Goal: Information Seeking & Learning: Learn about a topic

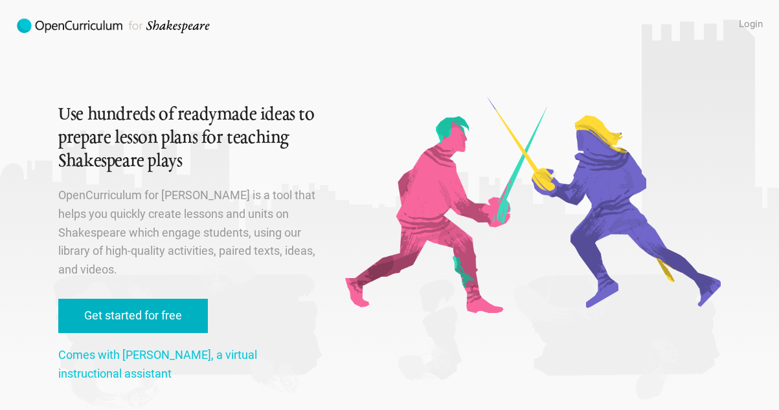
click at [163, 316] on link "Get started for free" at bounding box center [133, 316] width 150 height 34
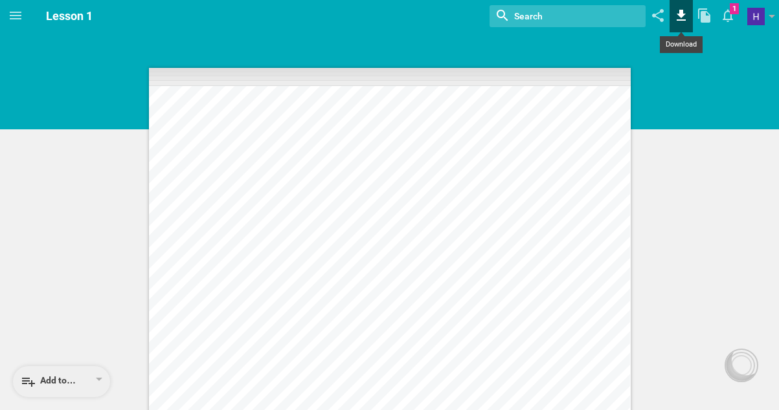
click at [680, 16] on icon at bounding box center [680, 15] width 9 height 11
click at [706, 13] on icon at bounding box center [704, 15] width 23 height 31
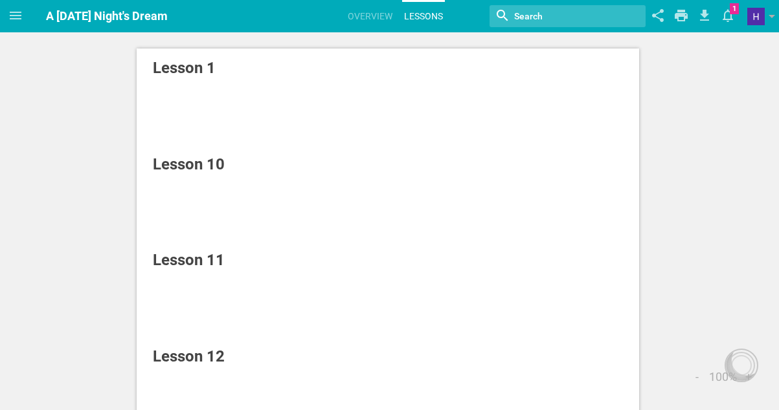
click at [171, 153] on div "Lesson 10" at bounding box center [354, 164] width 403 height 23
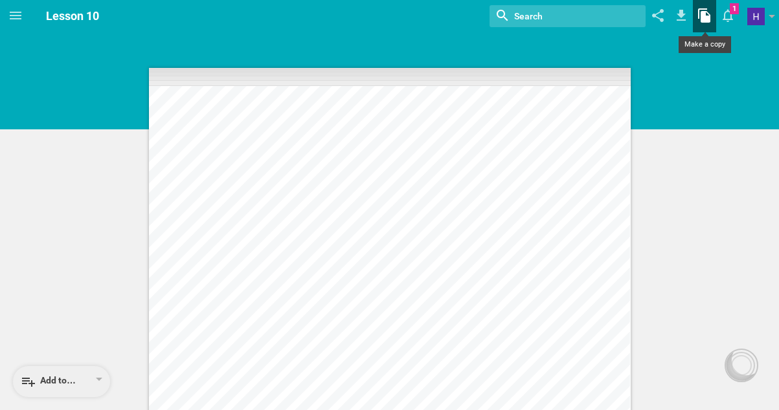
click at [703, 14] on icon at bounding box center [704, 15] width 12 height 14
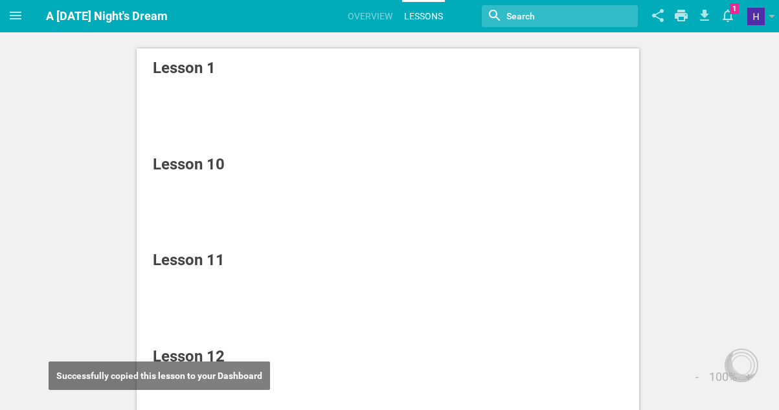
click at [188, 257] on div "Lesson 11" at bounding box center [354, 260] width 403 height 23
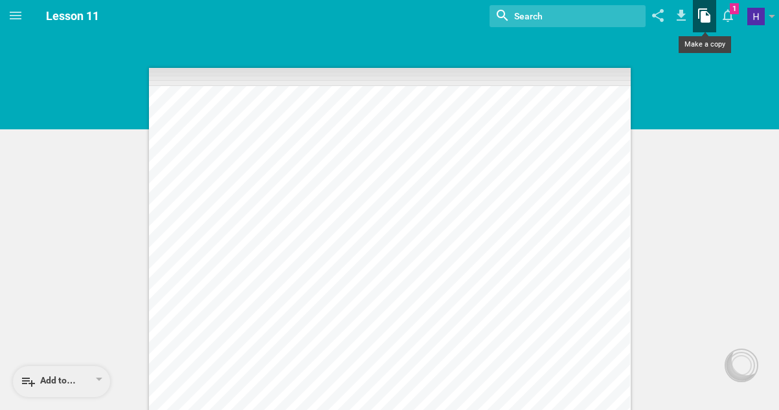
click at [705, 15] on icon at bounding box center [704, 15] width 12 height 14
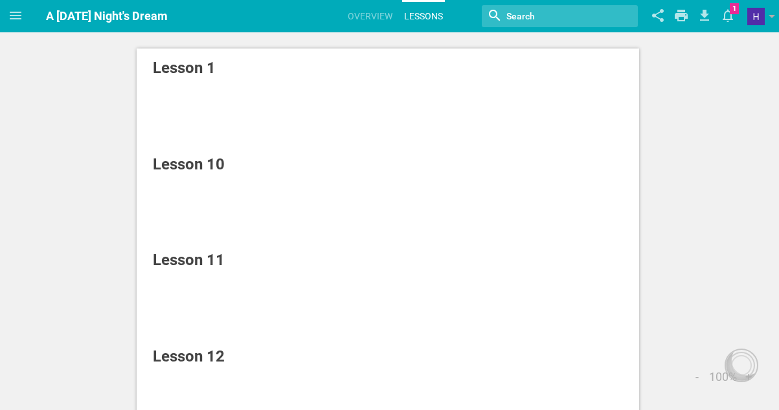
click at [188, 359] on div "Lesson 12" at bounding box center [354, 356] width 403 height 23
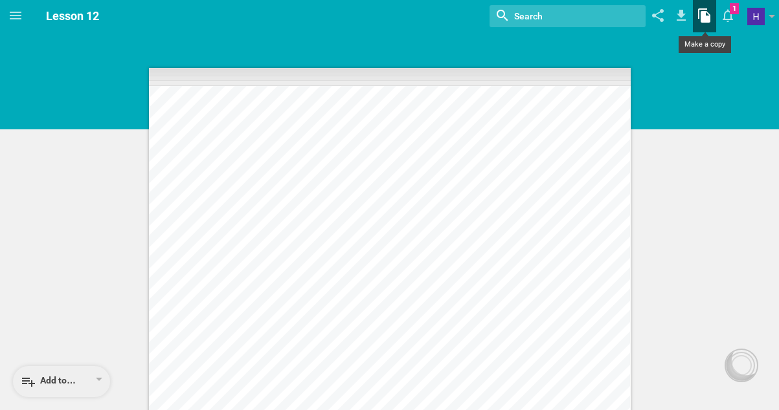
click at [702, 13] on icon at bounding box center [704, 15] width 12 height 14
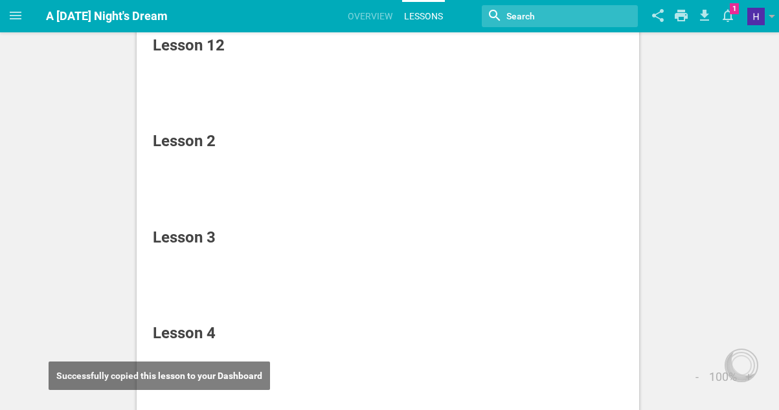
scroll to position [337, 0]
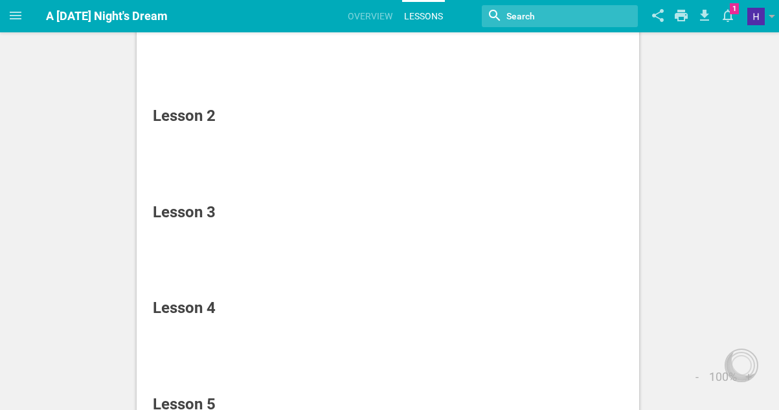
click at [190, 113] on div "Lesson 2" at bounding box center [354, 115] width 403 height 23
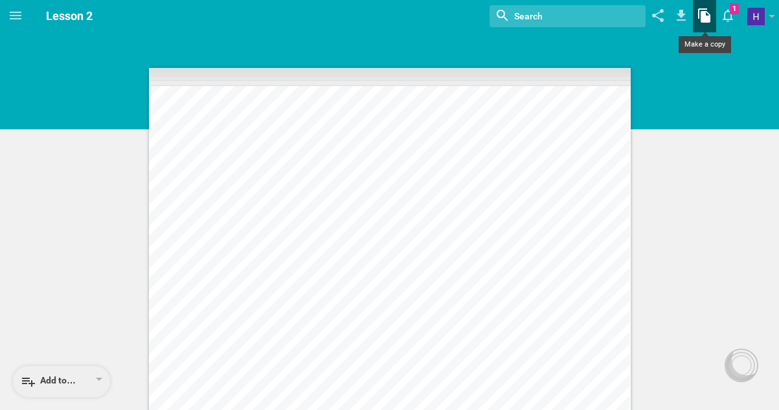
click at [702, 16] on icon at bounding box center [704, 15] width 12 height 14
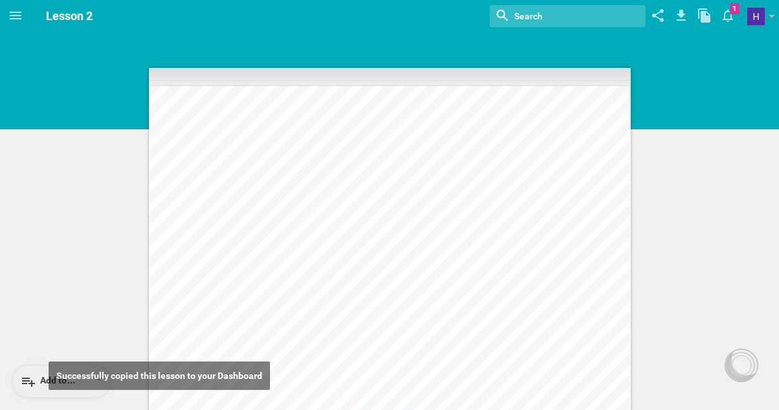
scroll to position [337, 0]
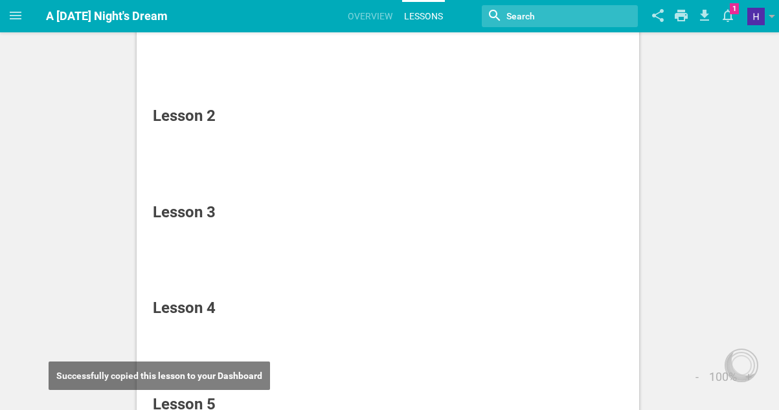
click at [180, 208] on div "Lesson 3" at bounding box center [354, 212] width 403 height 23
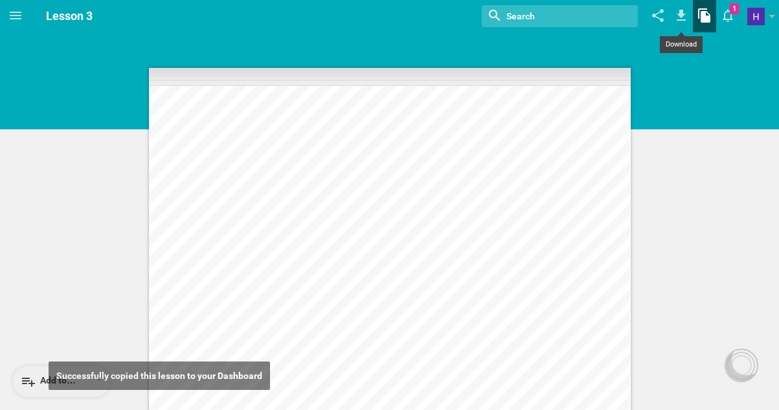
click at [705, 17] on icon at bounding box center [704, 15] width 12 height 14
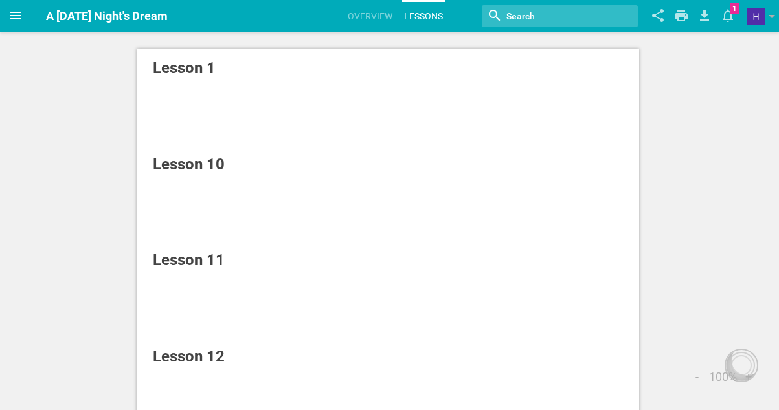
scroll to position [337, 0]
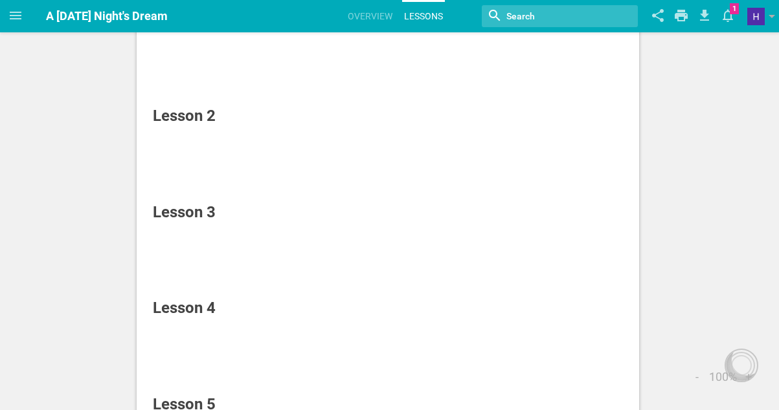
click at [174, 307] on div "Lesson 4" at bounding box center [354, 307] width 403 height 23
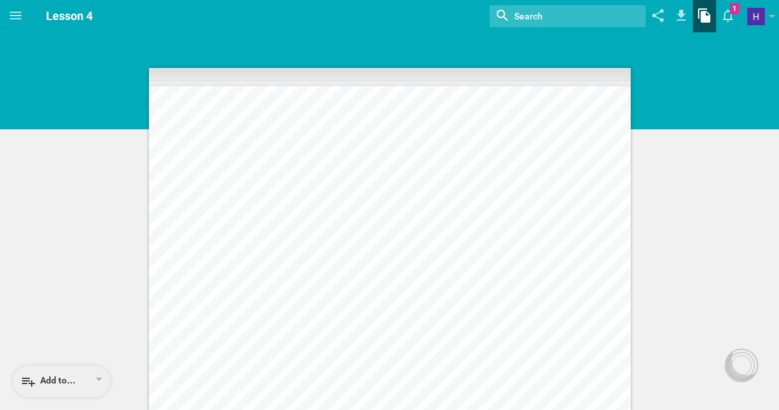
click at [707, 14] on icon at bounding box center [704, 15] width 23 height 31
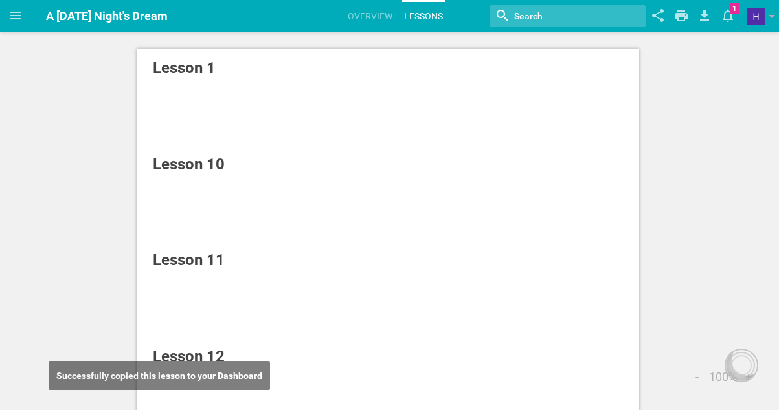
scroll to position [337, 0]
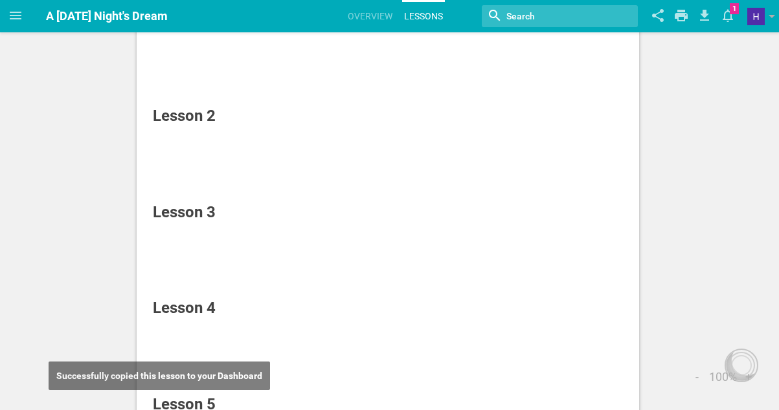
click at [214, 403] on div "Lesson 5" at bounding box center [354, 404] width 403 height 23
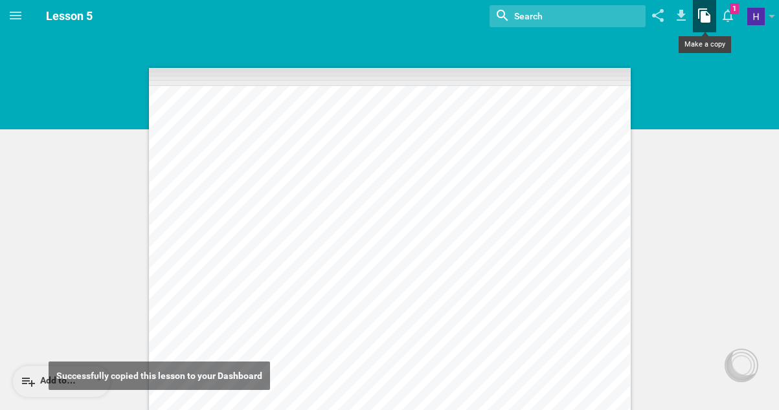
click at [704, 18] on icon at bounding box center [704, 15] width 12 height 14
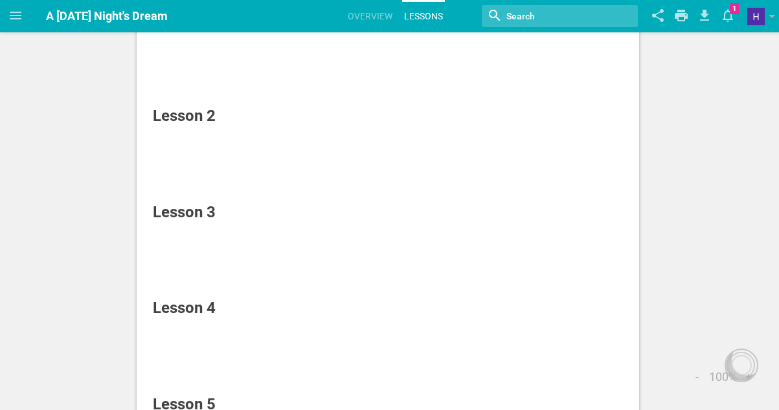
click at [60, 223] on div "Lesson 1 Lesson 10 Lesson 11 Lesson 12 Lesson 2 Lesson 3 Lesson 4 Lesson 5 Less…" at bounding box center [389, 272] width 779 height 1218
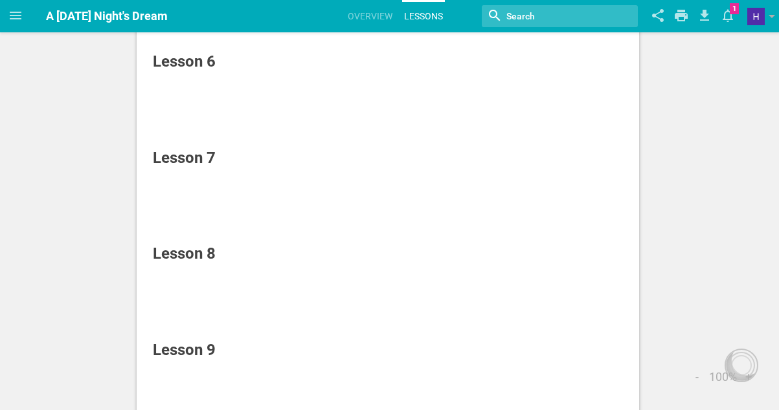
scroll to position [777, 0]
click at [187, 59] on div "Lesson 6" at bounding box center [354, 60] width 403 height 23
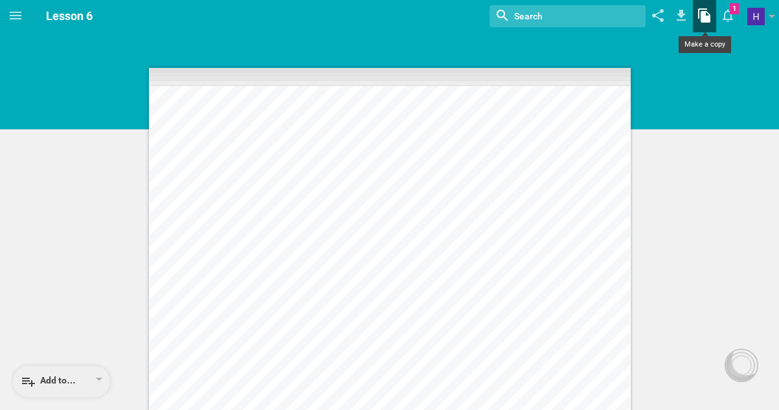
click at [706, 16] on icon at bounding box center [704, 15] width 12 height 14
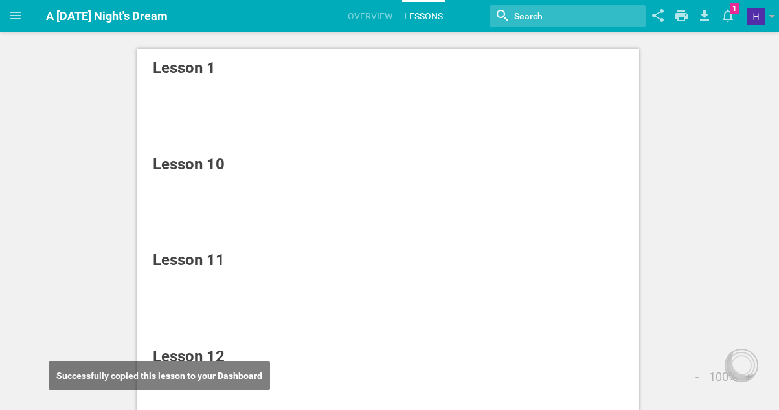
scroll to position [777, 0]
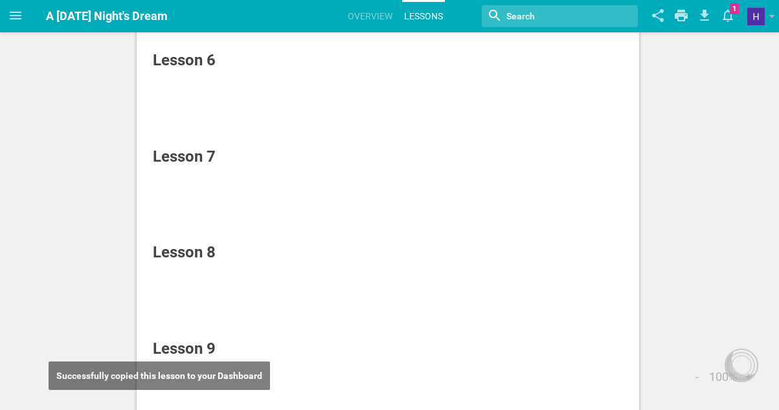
click at [184, 153] on div "Lesson 7" at bounding box center [354, 156] width 403 height 23
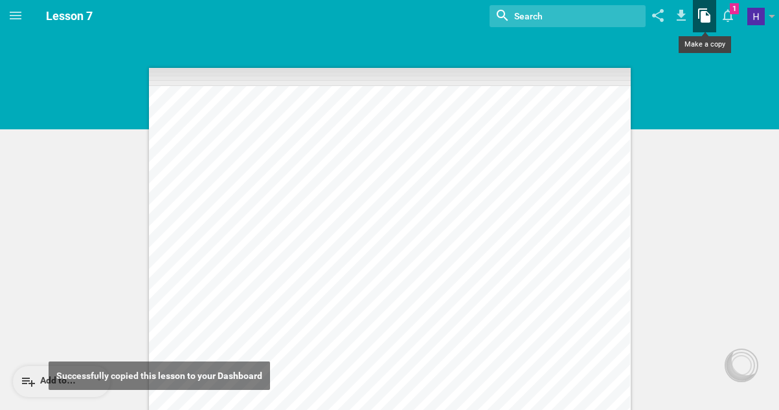
click at [700, 19] on icon at bounding box center [704, 15] width 23 height 31
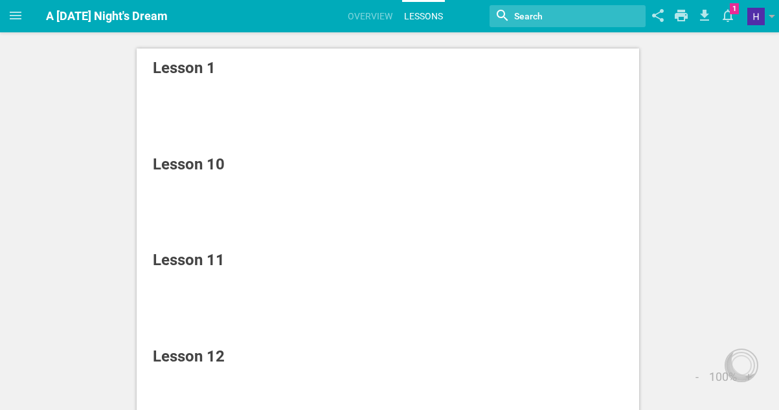
scroll to position [777, 0]
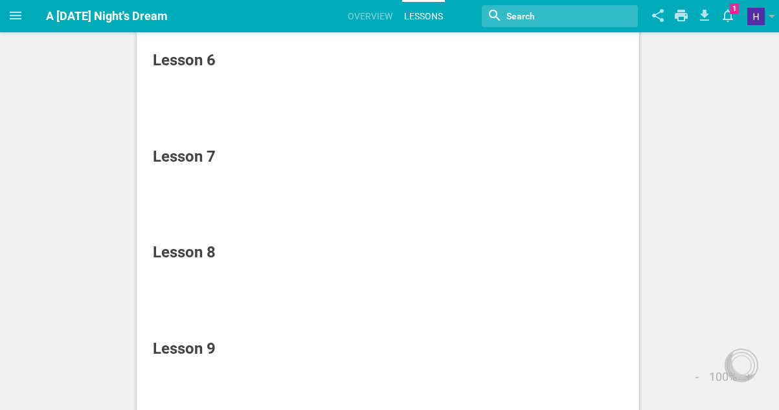
click at [198, 249] on div "Lesson 8" at bounding box center [354, 252] width 403 height 23
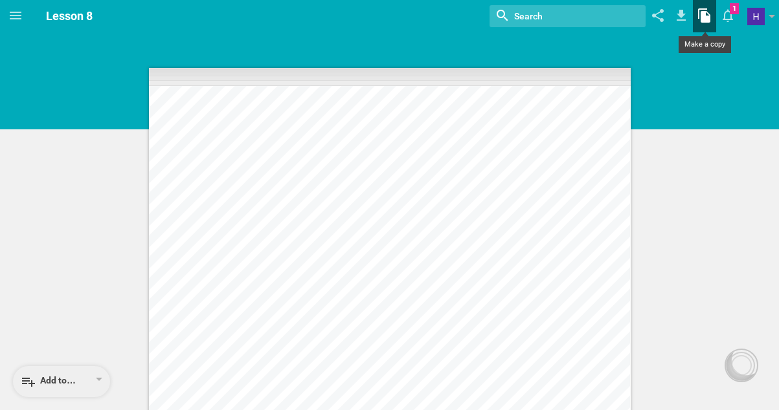
click at [704, 11] on icon at bounding box center [704, 15] width 12 height 14
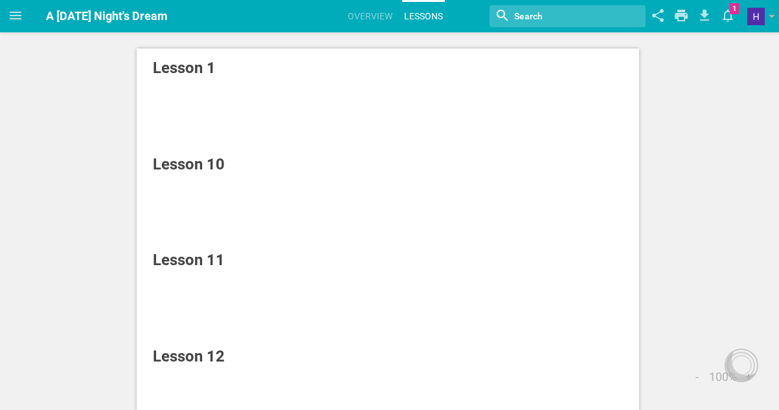
scroll to position [777, 0]
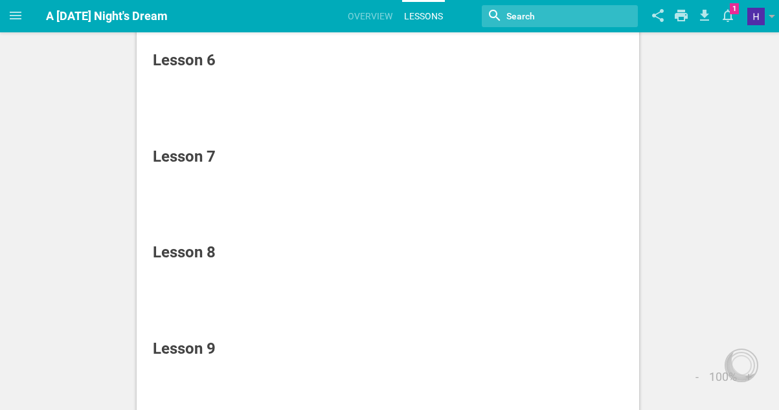
click at [183, 254] on div "Lesson 8" at bounding box center [354, 252] width 403 height 23
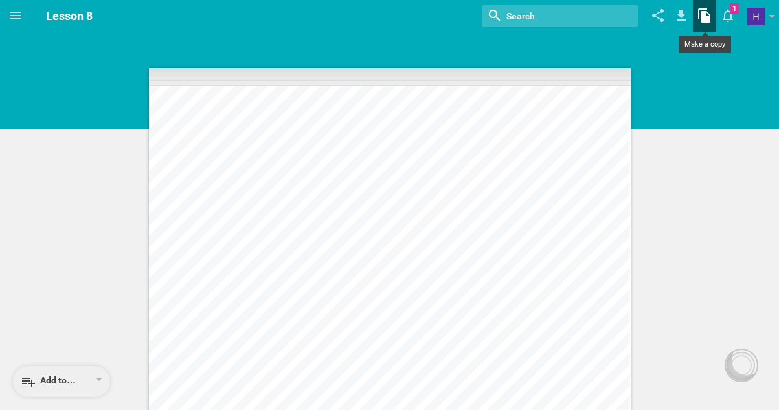
click at [704, 16] on icon at bounding box center [704, 15] width 12 height 14
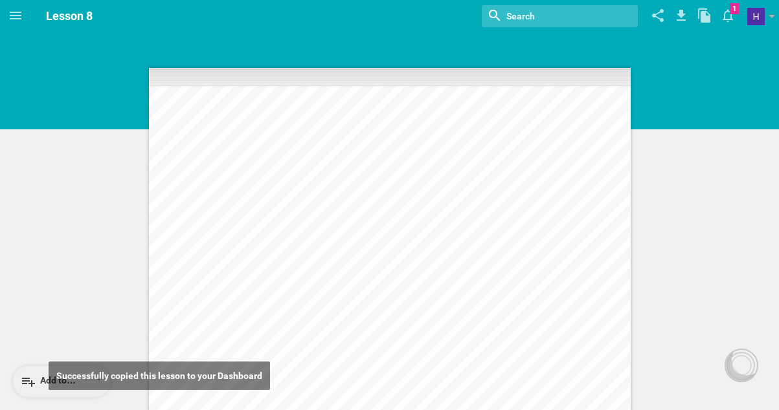
scroll to position [777, 0]
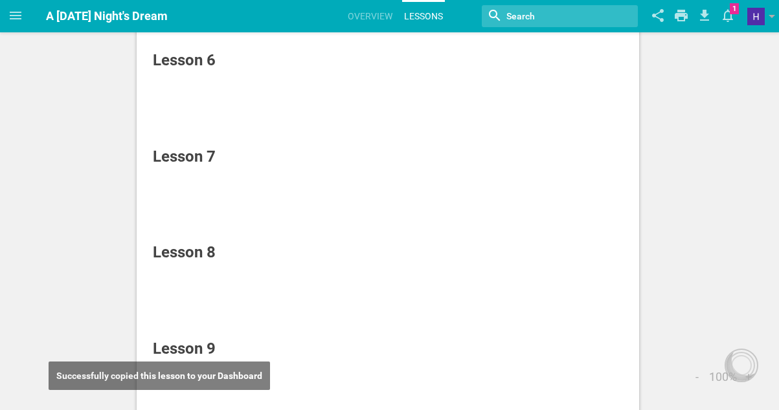
click at [190, 346] on div "Lesson 9" at bounding box center [354, 348] width 403 height 23
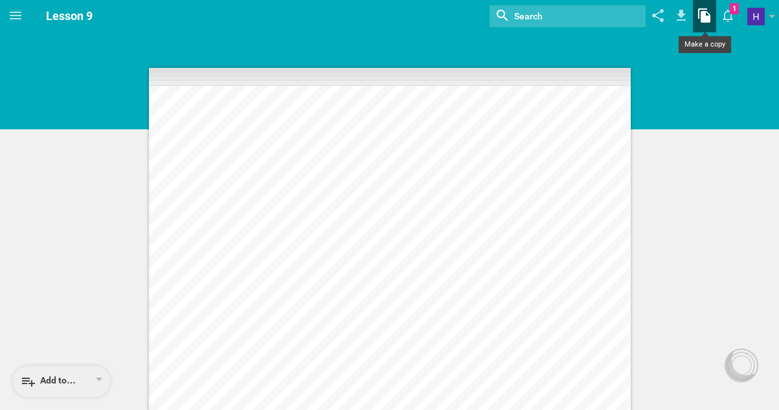
click at [704, 16] on icon at bounding box center [704, 15] width 12 height 14
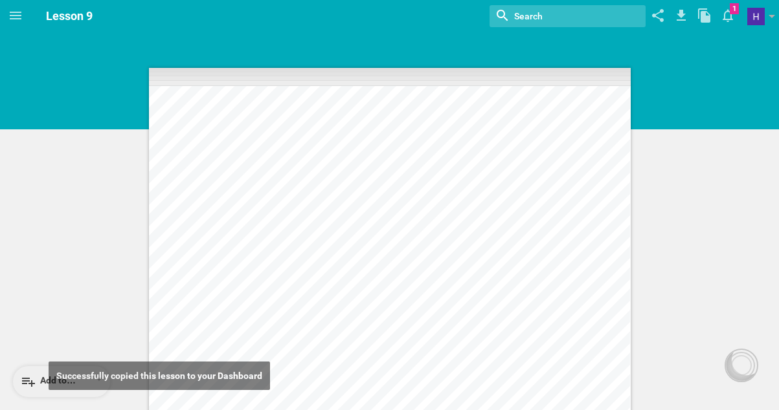
scroll to position [777, 0]
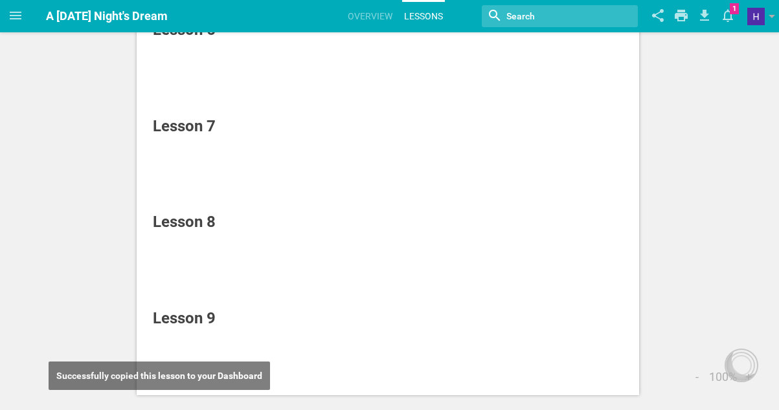
scroll to position [807, 0]
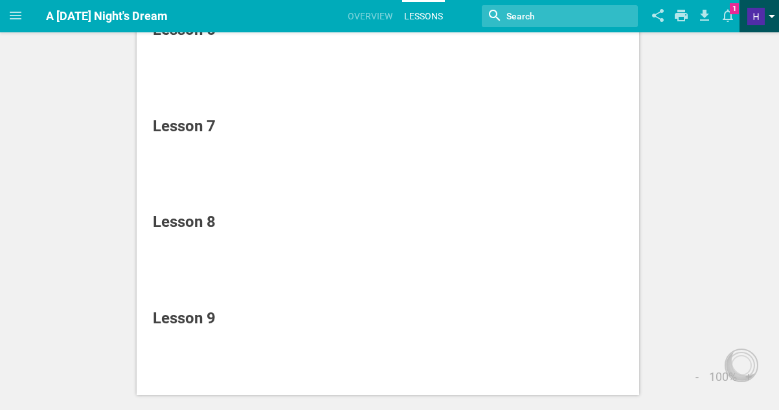
click at [760, 17] on span at bounding box center [755, 16] width 17 height 17
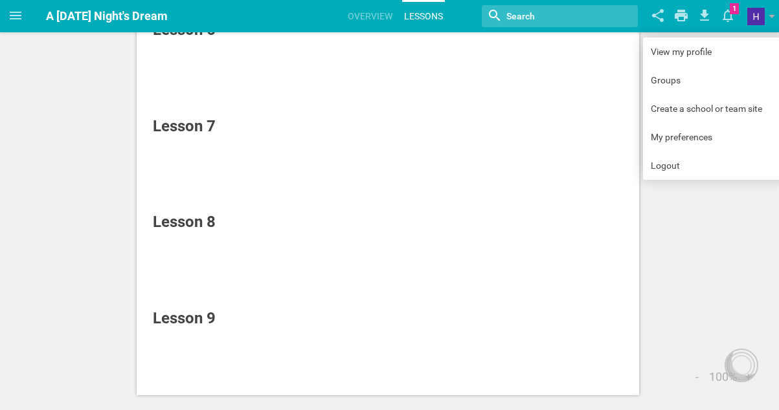
click at [414, 14] on link "Lessons" at bounding box center [423, 16] width 43 height 28
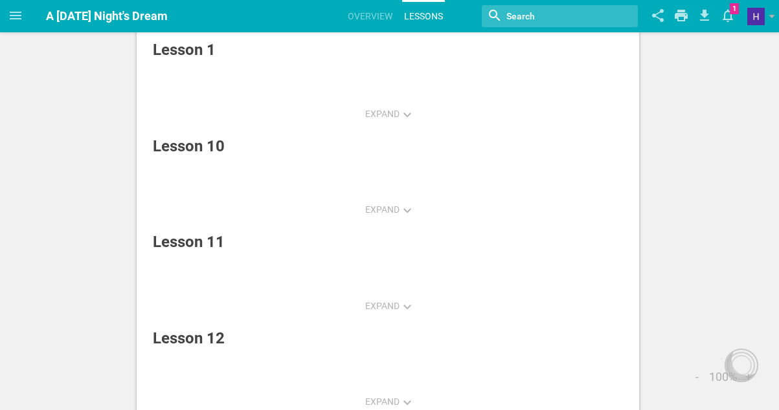
scroll to position [0, 0]
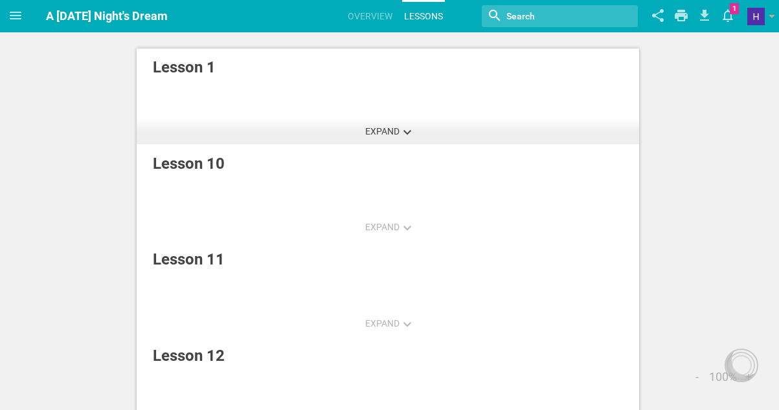
click at [374, 126] on button "Expand" at bounding box center [387, 131] width 61 height 26
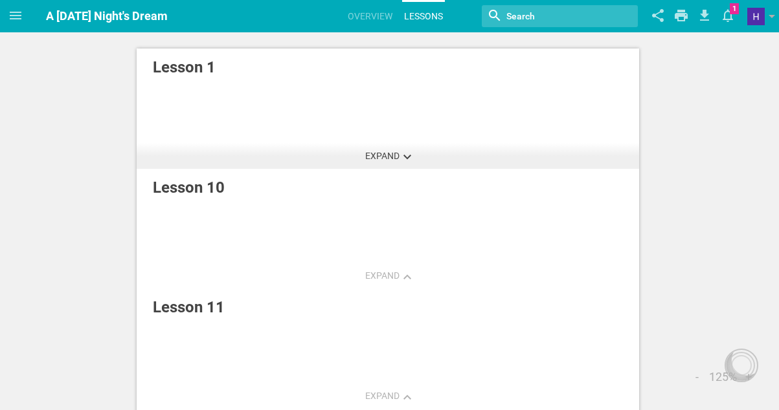
click at [390, 159] on span "Expand" at bounding box center [382, 156] width 34 height 10
click at [403, 151] on button "Expand" at bounding box center [387, 156] width 61 height 26
click at [294, 112] on link "Lesson 1" at bounding box center [388, 110] width 503 height 124
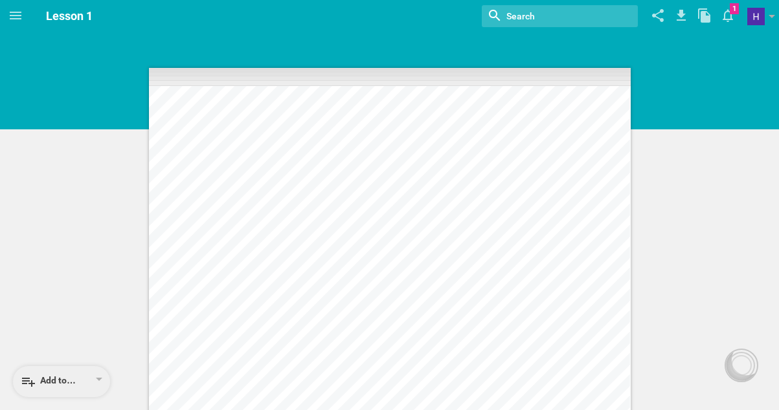
drag, startPoint x: 339, startPoint y: 130, endPoint x: 403, endPoint y: 255, distance: 140.1
click at [403, 255] on div "LLED 314 – Unit Plan – Gr 9 – A Midsummer Night ’ s Dream Lisaingo 12 of 51 LES…" at bounding box center [389, 397] width 481 height 623
click at [678, 16] on icon at bounding box center [680, 15] width 23 height 31
click at [657, 16] on icon at bounding box center [657, 15] width 23 height 31
type input "https://opencurriculum.org/2.0/lesson/357/lesson-1"
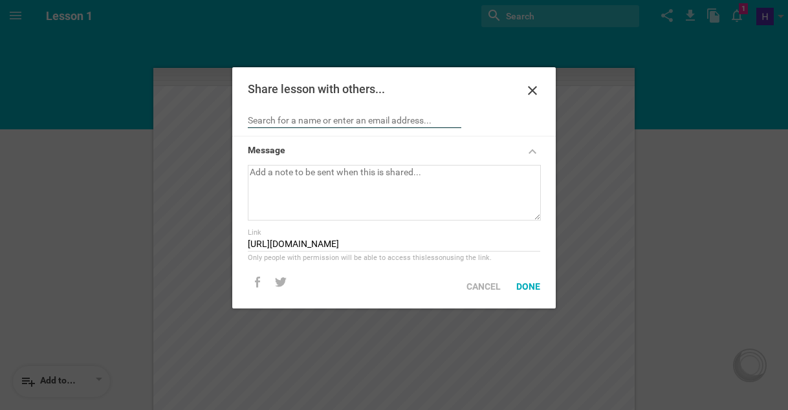
click at [449, 122] on input "text" at bounding box center [355, 121] width 214 height 13
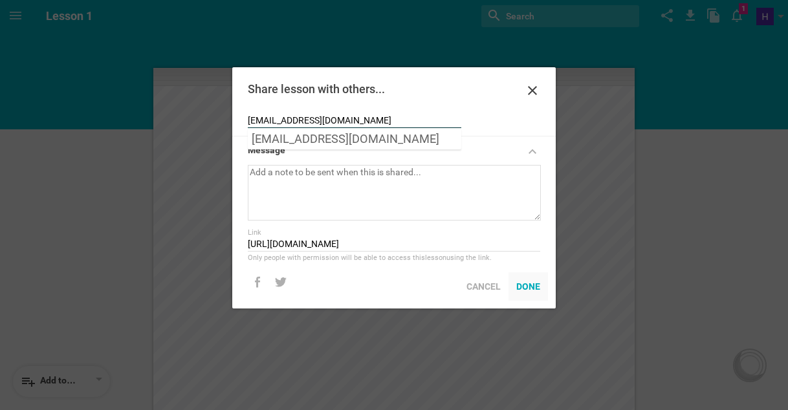
type input "wideworldallaboutyou@gmail.com"
click at [532, 287] on div "Done" at bounding box center [528, 286] width 39 height 28
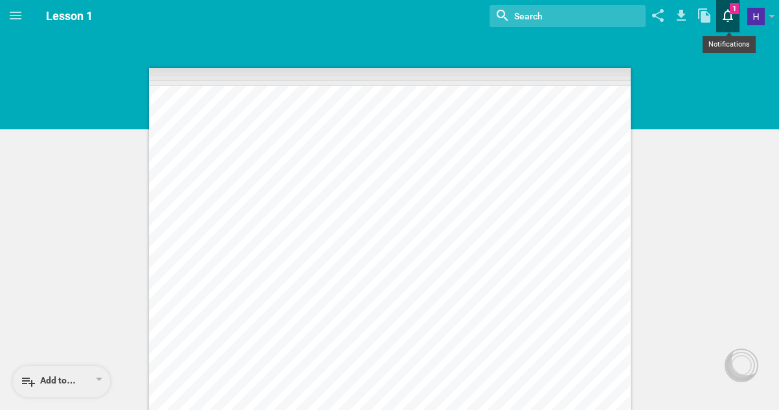
click at [726, 12] on icon at bounding box center [727, 16] width 10 height 13
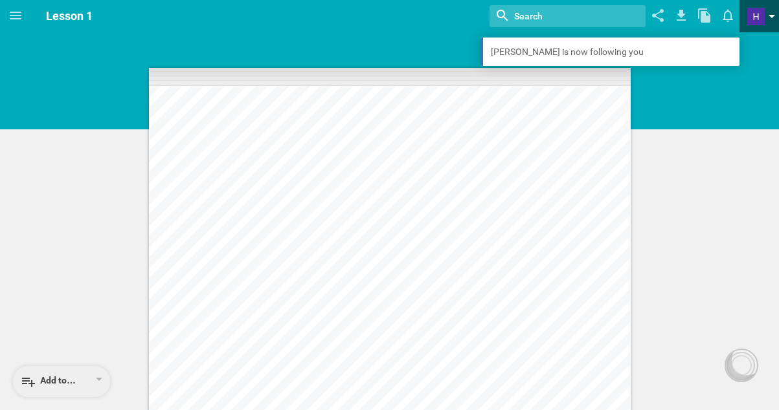
click at [755, 21] on span at bounding box center [755, 16] width 17 height 17
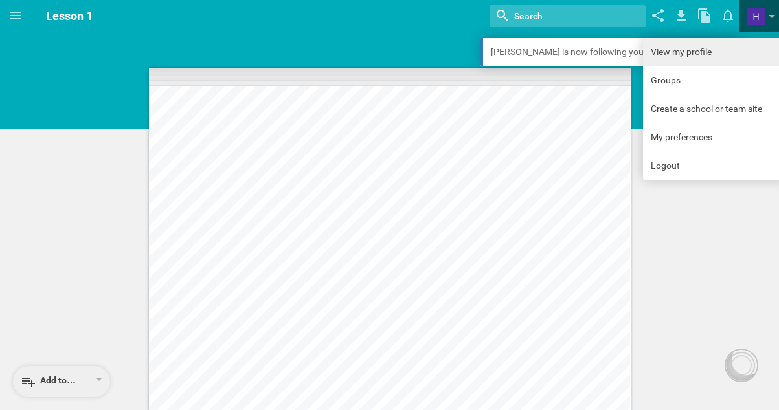
click at [682, 50] on link "View my profile" at bounding box center [716, 52] width 146 height 28
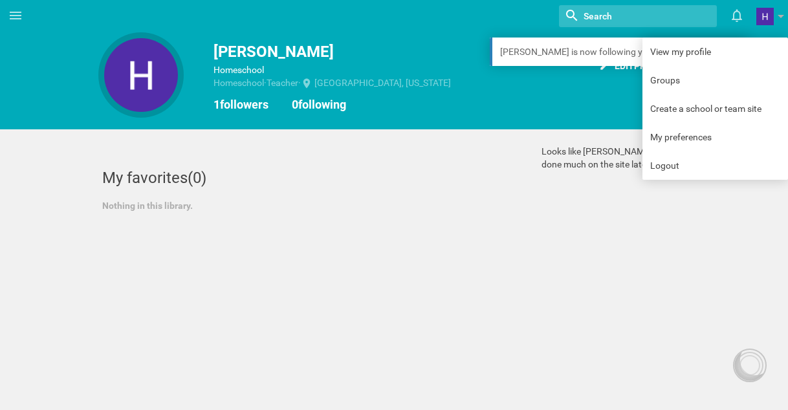
click at [539, 155] on div "Maya Chat Activities and strategies How to... undefined" at bounding box center [394, 149] width 788 height 41
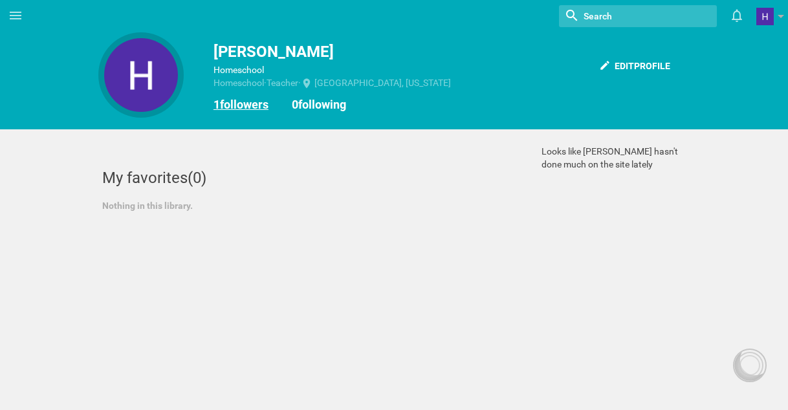
click at [249, 106] on link "1 followers" at bounding box center [241, 105] width 55 height 14
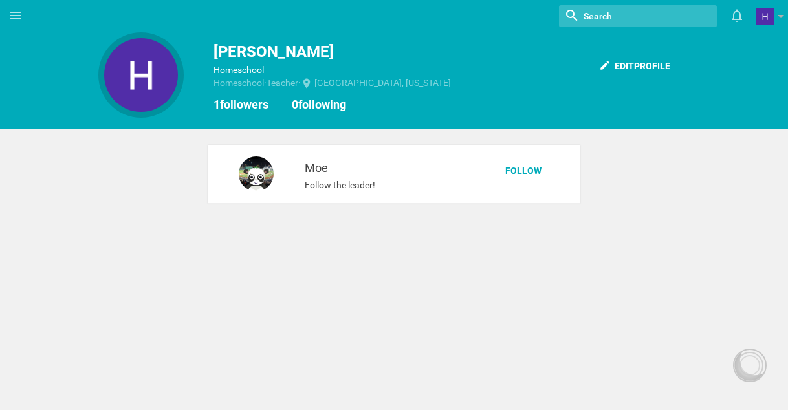
click at [316, 165] on link "Moe" at bounding box center [391, 169] width 173 height 16
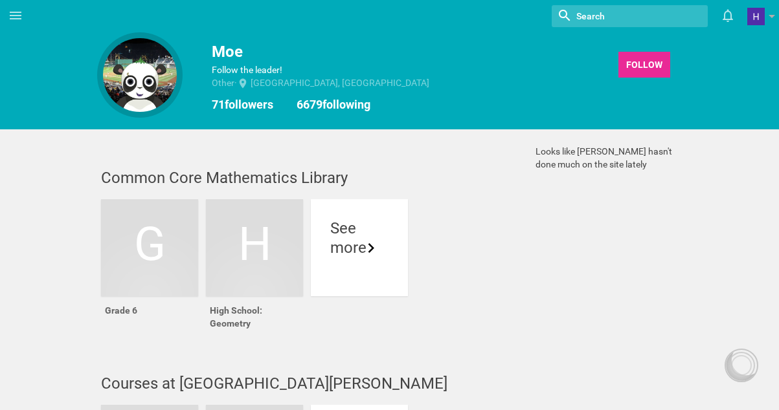
click at [39, 204] on div "Home Planner My Libraries My Curriculum My Files Nothing found with term "" [PE…" at bounding box center [389, 205] width 779 height 410
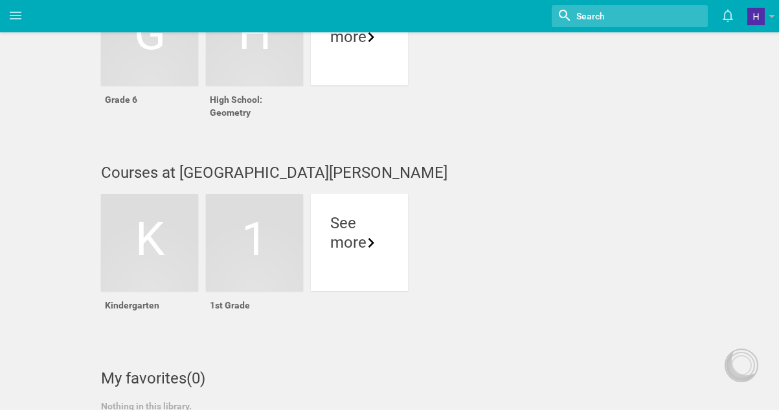
scroll to position [237, 0]
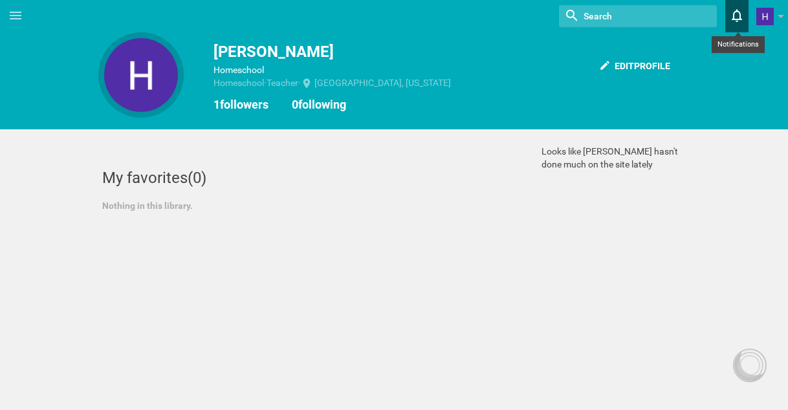
click at [732, 16] on icon at bounding box center [737, 15] width 23 height 31
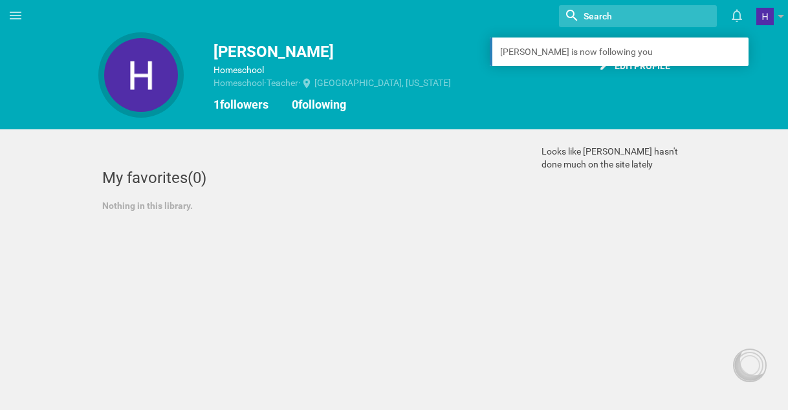
drag, startPoint x: 523, startPoint y: 108, endPoint x: 446, endPoint y: 96, distance: 77.9
click at [522, 107] on div "1 followers 0 following" at bounding box center [394, 105] width 592 height 16
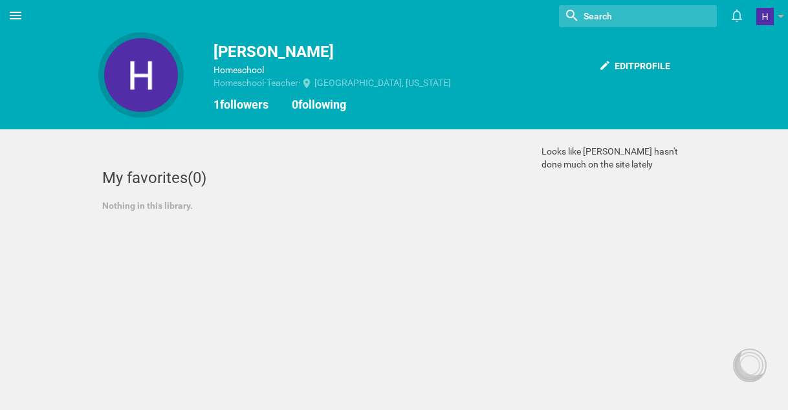
click at [14, 16] on icon at bounding box center [16, 16] width 12 height 8
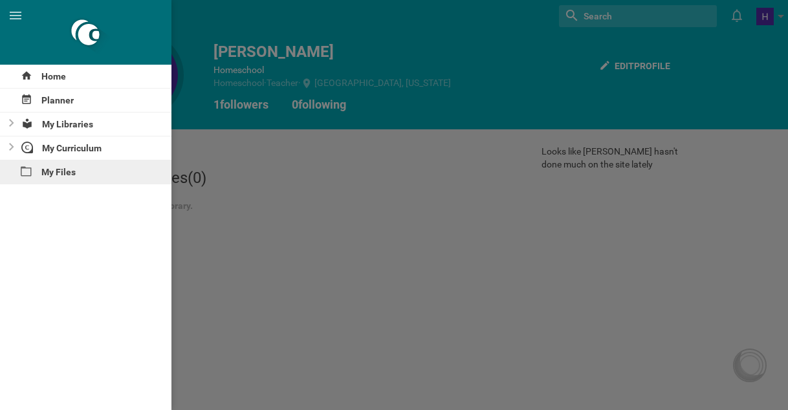
click at [64, 173] on div "My Files" at bounding box center [86, 172] width 172 height 23
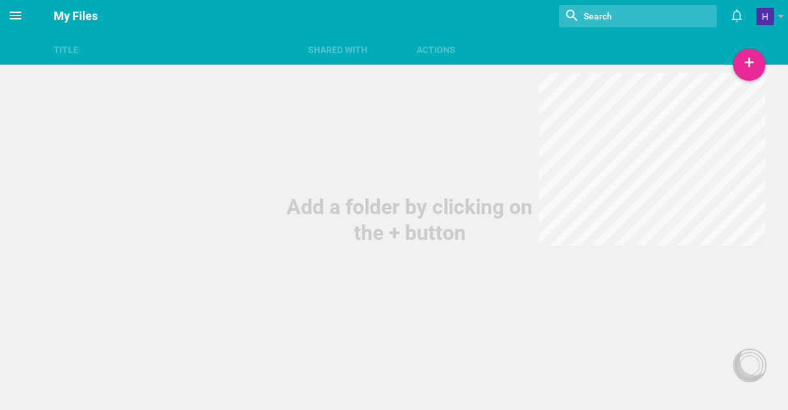
click at [16, 19] on icon at bounding box center [16, 16] width 16 height 16
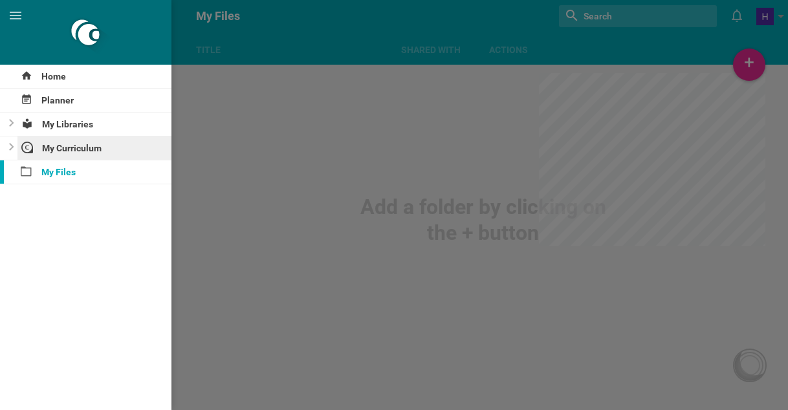
click at [52, 146] on div "My Curriculum" at bounding box center [94, 148] width 155 height 23
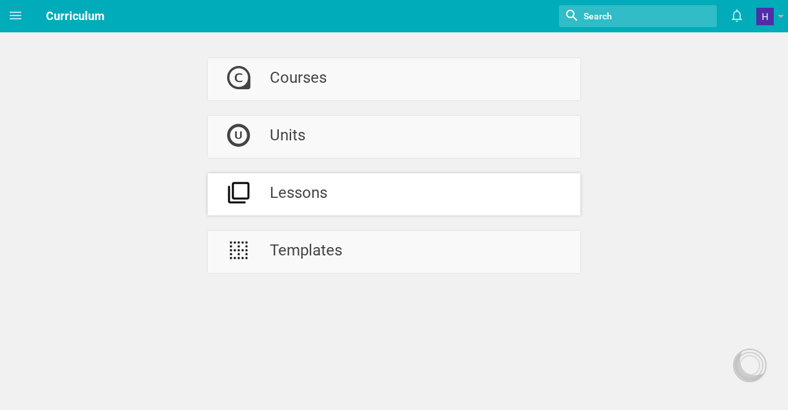
click at [299, 192] on div "Lessons" at bounding box center [299, 194] width 58 height 42
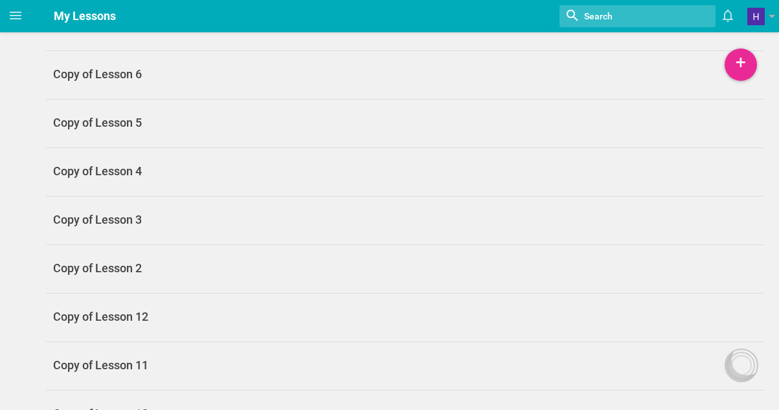
scroll to position [281, 0]
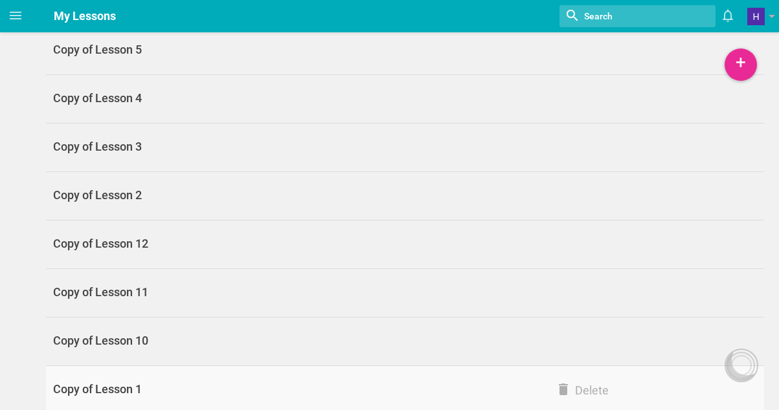
click at [105, 386] on div "Copy of Lesson 1" at bounding box center [225, 390] width 359 height 16
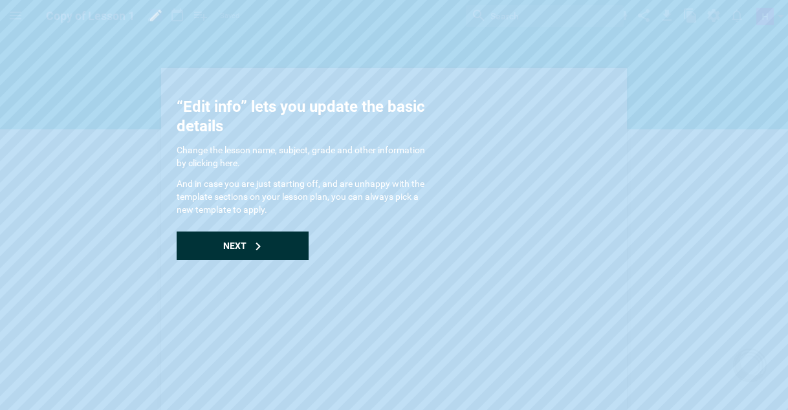
click at [230, 242] on span "Next" at bounding box center [234, 246] width 23 height 10
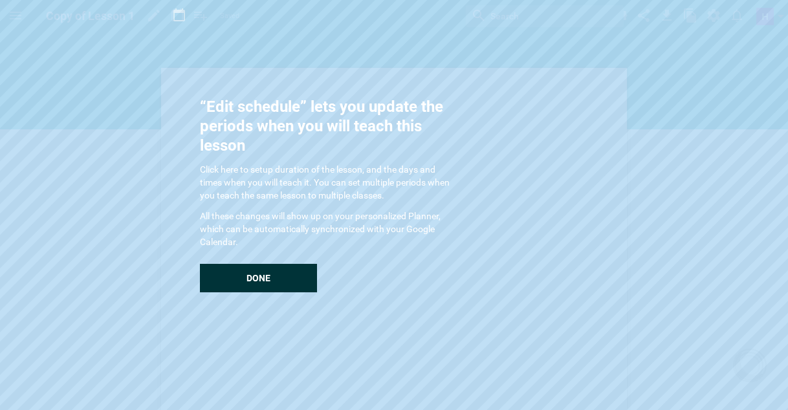
click at [252, 272] on div "Done" at bounding box center [258, 278] width 117 height 28
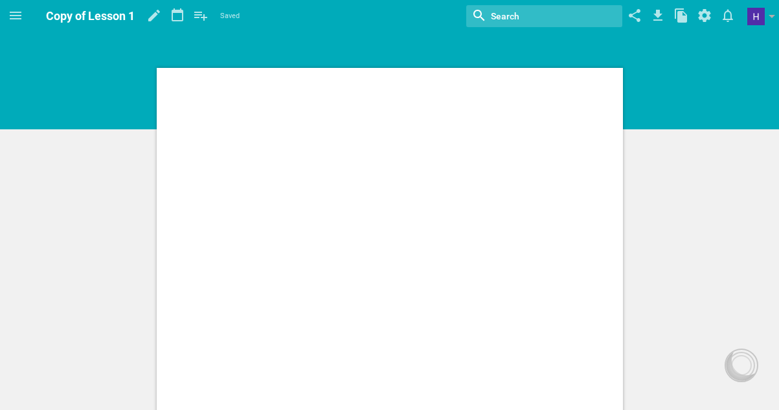
click at [483, 142] on div at bounding box center [390, 390] width 466 height 645
drag, startPoint x: 331, startPoint y: 129, endPoint x: 390, endPoint y: 318, distance: 198.4
click at [390, 318] on div at bounding box center [390, 390] width 466 height 645
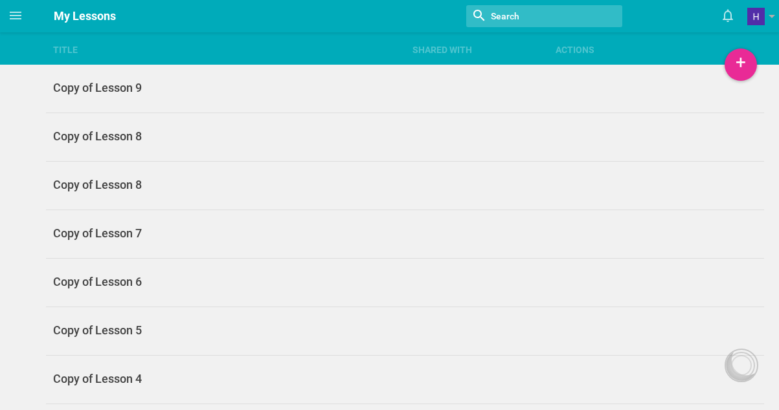
scroll to position [281, 0]
